Goal: Find specific page/section: Find specific page/section

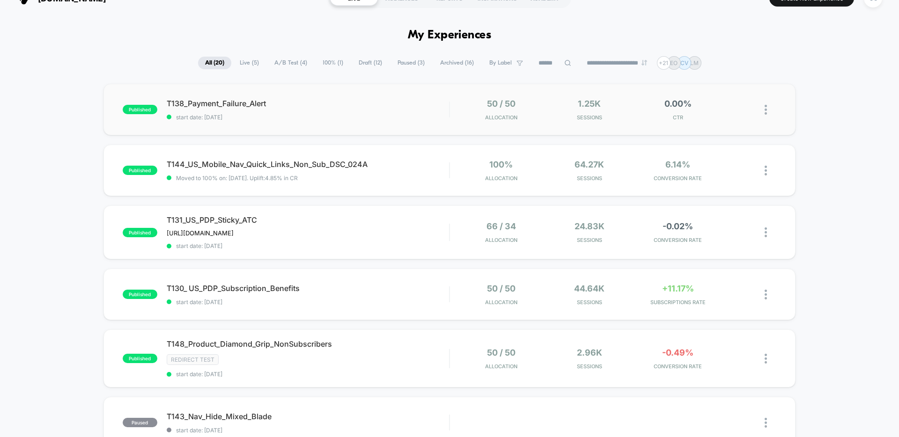
scroll to position [48, 0]
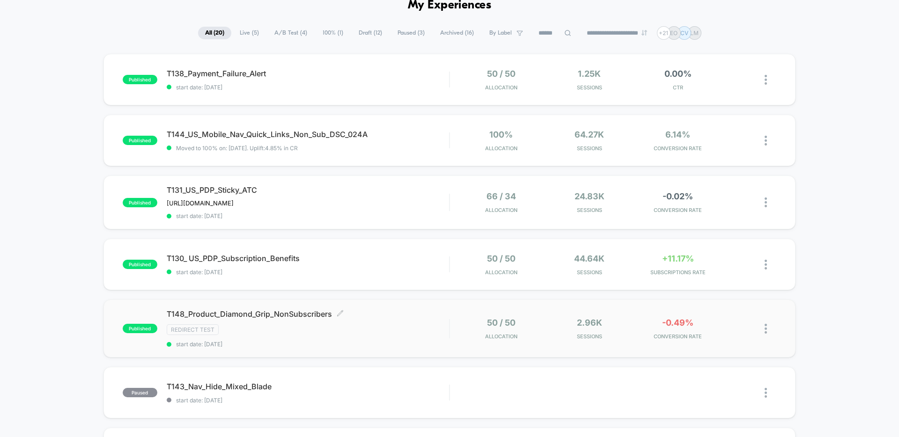
click at [391, 319] on div "T148_Product_Diamond_Grip_NonSubscribers Click to edit experience details Click…" at bounding box center [308, 328] width 282 height 38
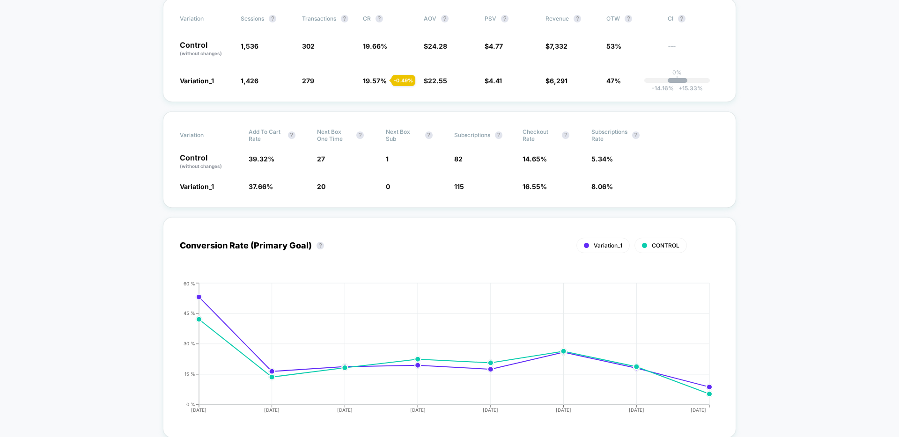
scroll to position [4, 0]
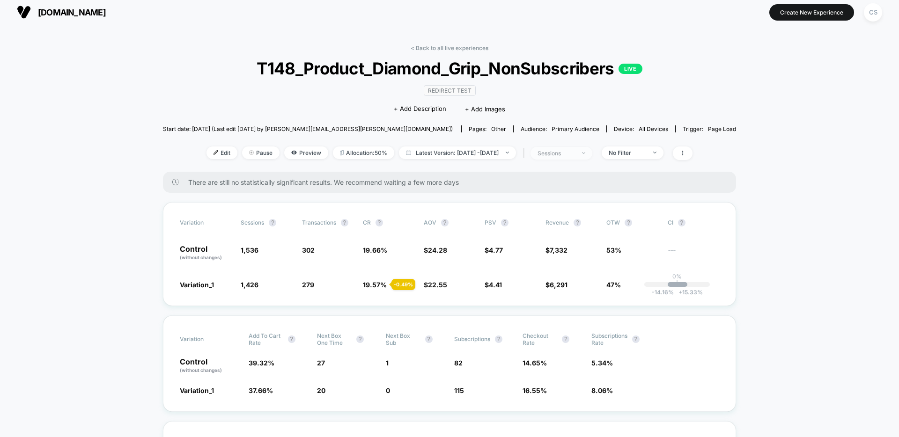
click at [592, 156] on span "sessions" at bounding box center [561, 153] width 62 height 13
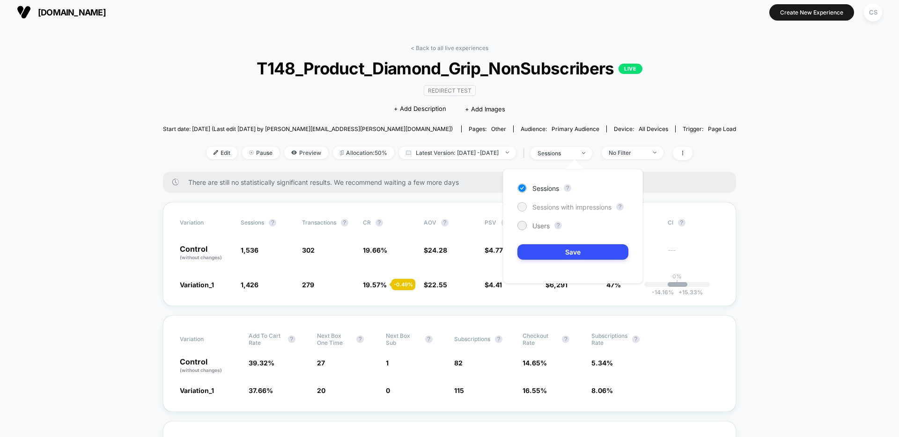
click at [586, 204] on span "Sessions with impressions" at bounding box center [571, 207] width 79 height 8
click at [594, 254] on button "Save" at bounding box center [572, 251] width 111 height 15
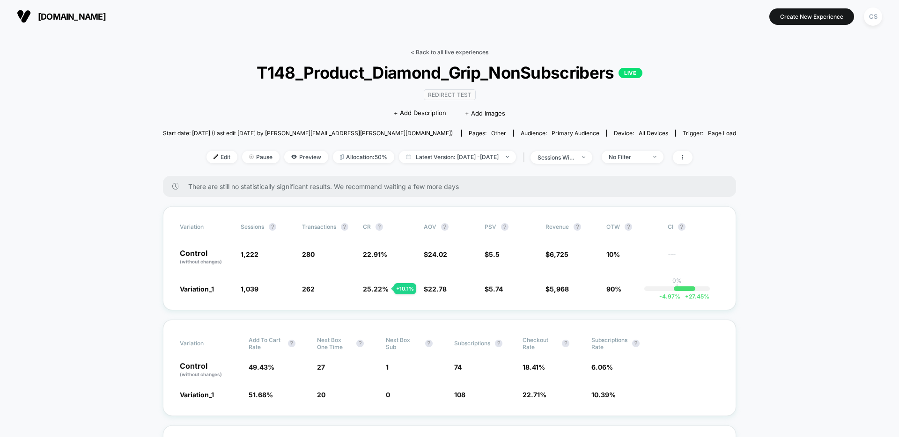
click at [447, 52] on link "< Back to all live experiences" at bounding box center [449, 52] width 78 height 7
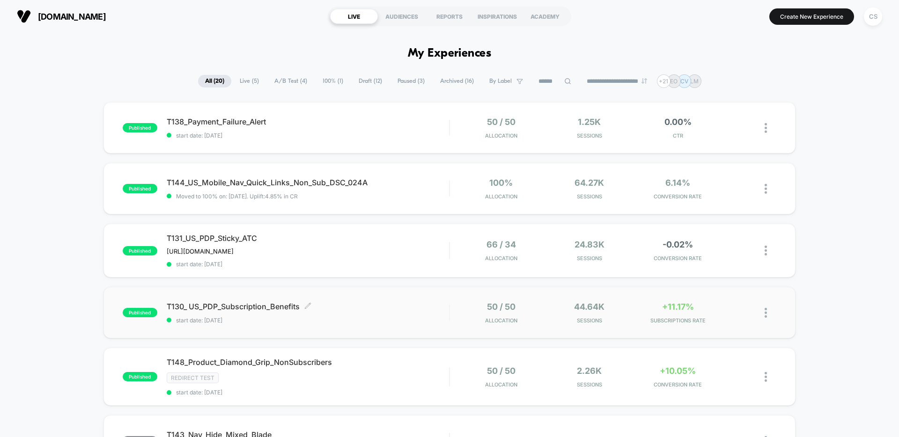
click at [413, 317] on span "start date: [DATE]" at bounding box center [308, 320] width 282 height 7
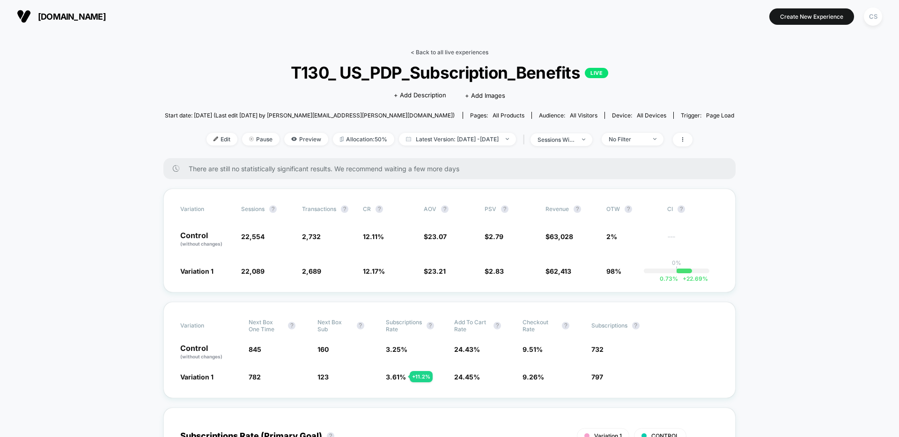
click at [454, 54] on link "< Back to all live experiences" at bounding box center [449, 52] width 78 height 7
